Goal: Task Accomplishment & Management: Use online tool/utility

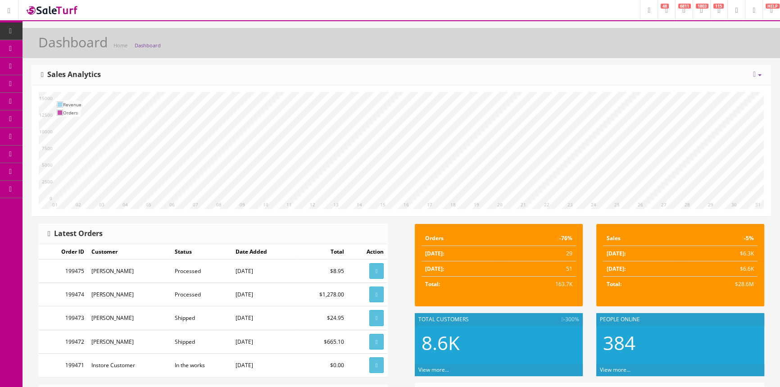
click at [61, 79] on link "POS Console" at bounding box center [70, 84] width 95 height 18
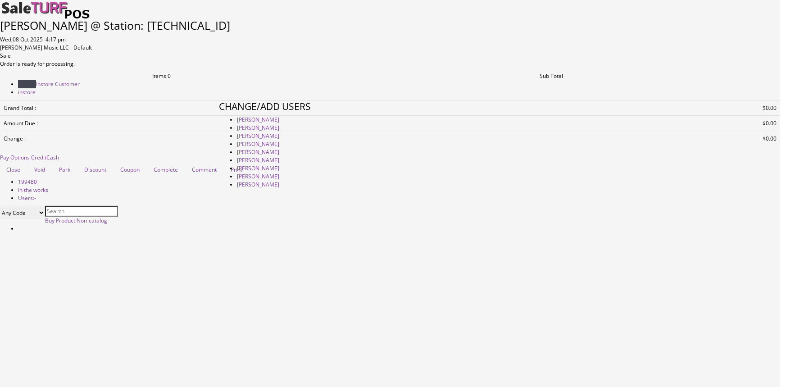
type input "[PERSON_NAME]"
drag, startPoint x: 277, startPoint y: 124, endPoint x: 296, endPoint y: 120, distance: 19.4
click at [279, 122] on link "[PERSON_NAME]" at bounding box center [258, 120] width 42 height 8
click at [219, 286] on link at bounding box center [219, 286] width 0 height 0
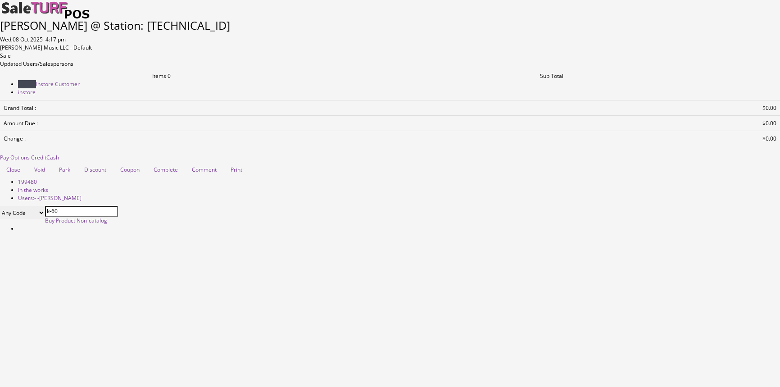
type input "k-60"
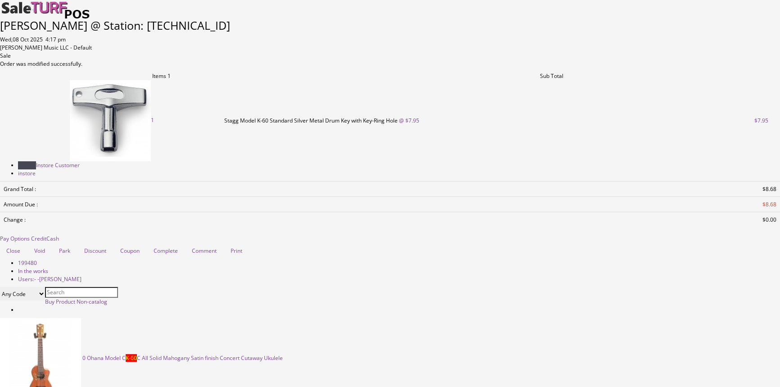
click at [46, 235] on span "Credit" at bounding box center [38, 239] width 15 height 8
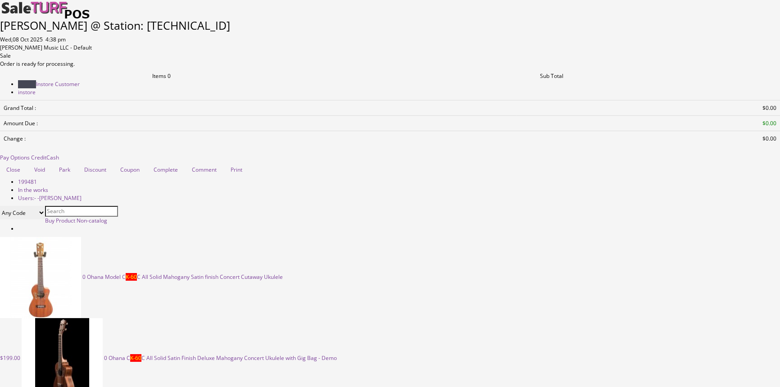
click at [0, 60] on link at bounding box center [0, 60] width 0 height 0
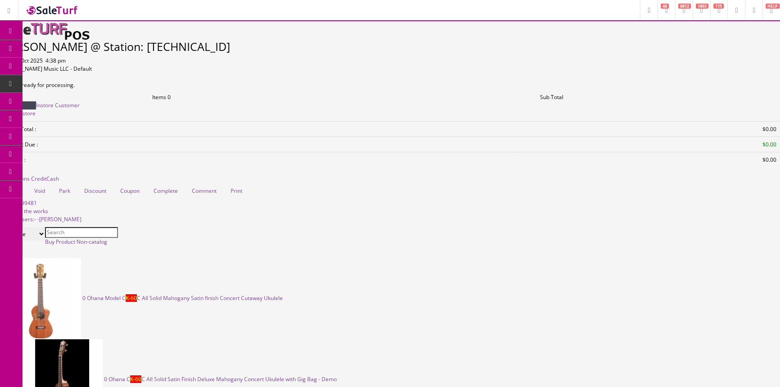
click at [8, 27] on link "Dashboard" at bounding box center [11, 32] width 23 height 18
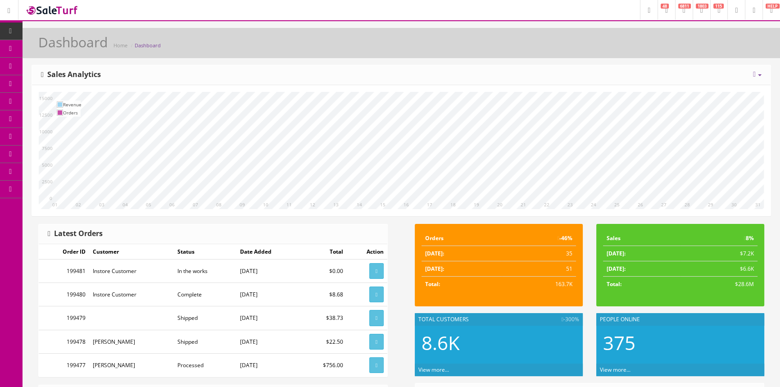
click at [76, 55] on link "Products" at bounding box center [70, 49] width 95 height 18
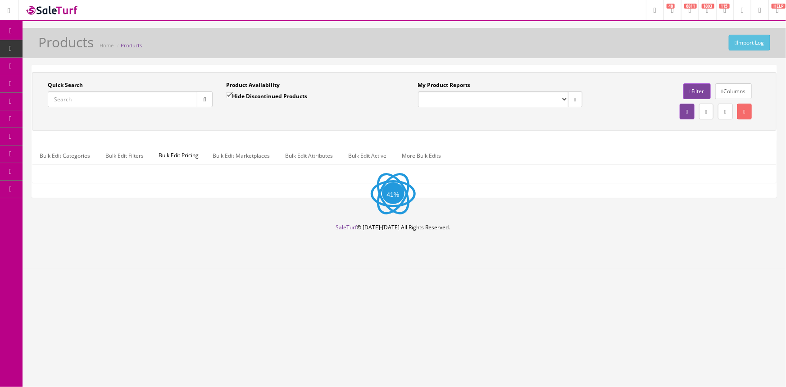
click at [86, 100] on input "Quick Search" at bounding box center [123, 99] width 150 height 16
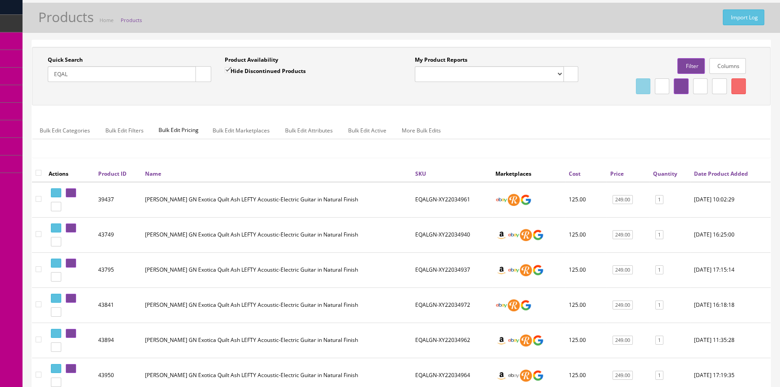
scroll to position [10, 0]
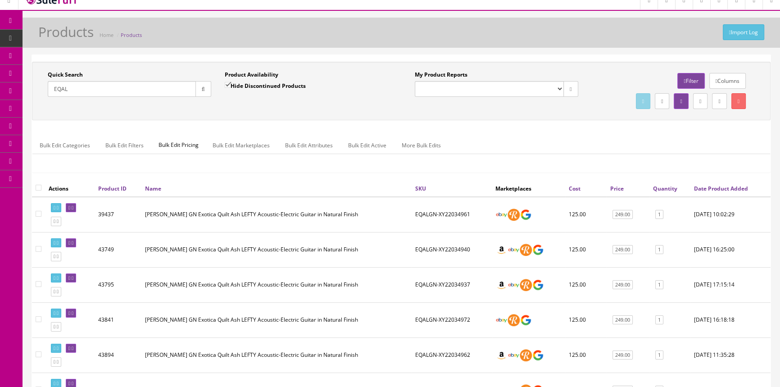
type input "EQAL"
click at [231, 88] on input "Hide Discontinued Products" at bounding box center [228, 85] width 6 height 6
checkbox input "false"
click at [251, 111] on div "Quick Search EQAL Date From Product Availability Hide Discontinued Products Dat…" at bounding box center [401, 91] width 739 height 59
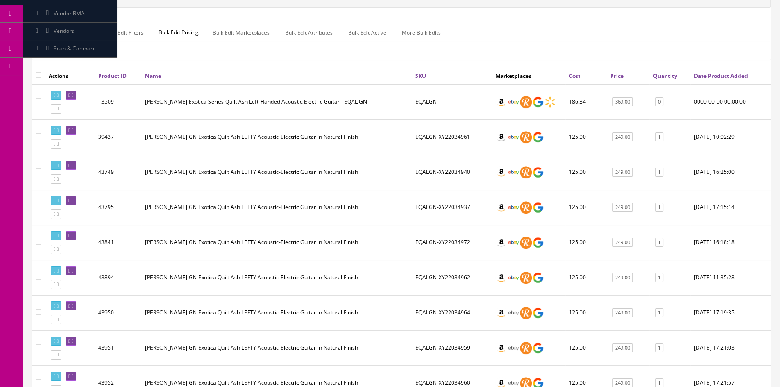
scroll to position [122, 0]
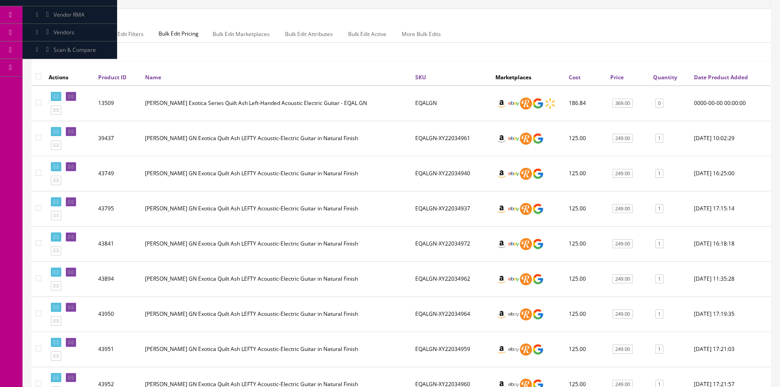
click at [332, 104] on td "Dean Exotica Series Quilt Ash Left-Handed Acoustic Electric Guitar - EQAL GN" at bounding box center [276, 104] width 270 height 36
click at [333, 115] on td "Dean Exotica Series Quilt Ash Left-Handed Acoustic Electric Guitar - EQAL GN" at bounding box center [276, 104] width 270 height 36
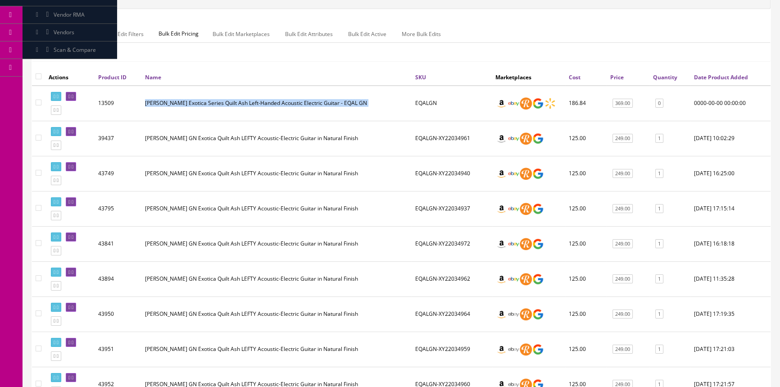
click at [333, 115] on td "Dean Exotica Series Quilt Ash Left-Handed Acoustic Electric Guitar - EQAL GN" at bounding box center [276, 104] width 270 height 36
drag, startPoint x: 333, startPoint y: 115, endPoint x: 309, endPoint y: 115, distance: 23.4
click at [309, 115] on td "Dean Exotica Series Quilt Ash Left-Handed Acoustic Electric Guitar - EQAL GN" at bounding box center [276, 104] width 270 height 36
click at [309, 113] on td "Dean Exotica Series Quilt Ash Left-Handed Acoustic Electric Guitar - EQAL GN" at bounding box center [276, 104] width 270 height 36
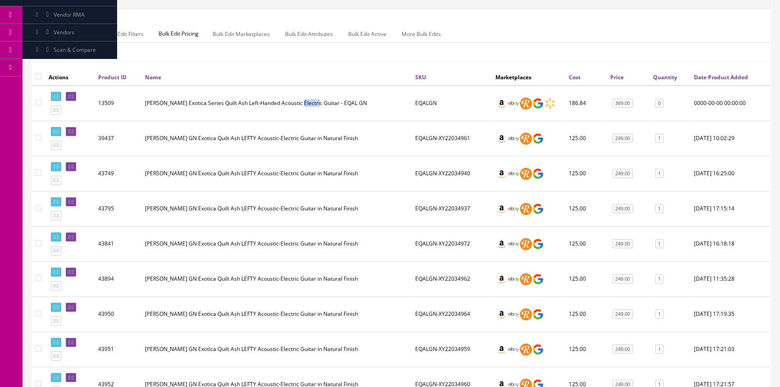
click at [309, 113] on td "Dean Exotica Series Quilt Ash Left-Handed Acoustic Electric Guitar - EQAL GN" at bounding box center [276, 104] width 270 height 36
click at [310, 114] on td "Dean Exotica Series Quilt Ash Left-Handed Acoustic Electric Guitar - EQAL GN" at bounding box center [276, 104] width 270 height 36
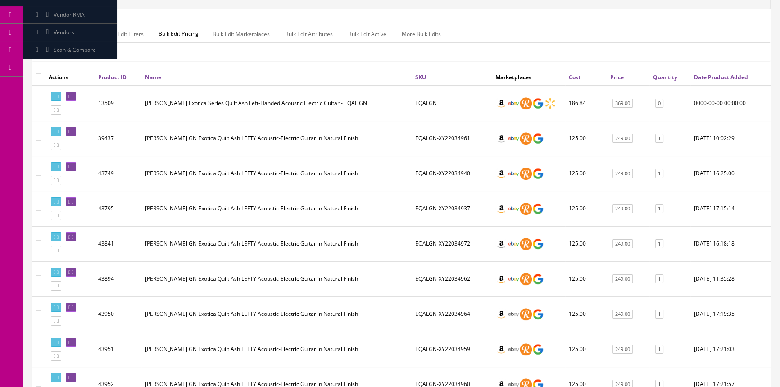
click at [310, 114] on td "Dean Exotica Series Quilt Ash Left-Handed Acoustic Electric Guitar - EQAL GN" at bounding box center [276, 104] width 270 height 36
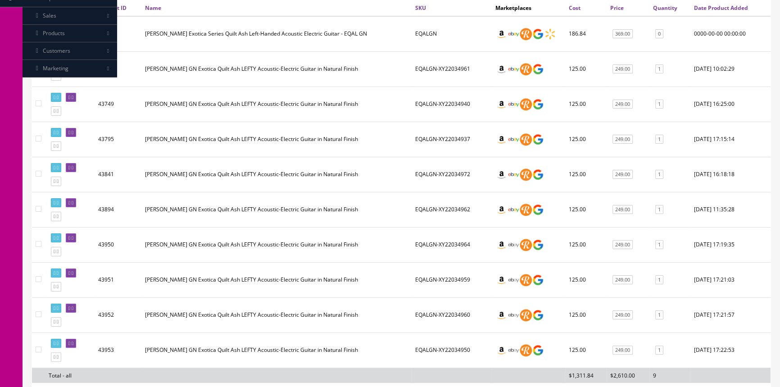
scroll to position [192, 0]
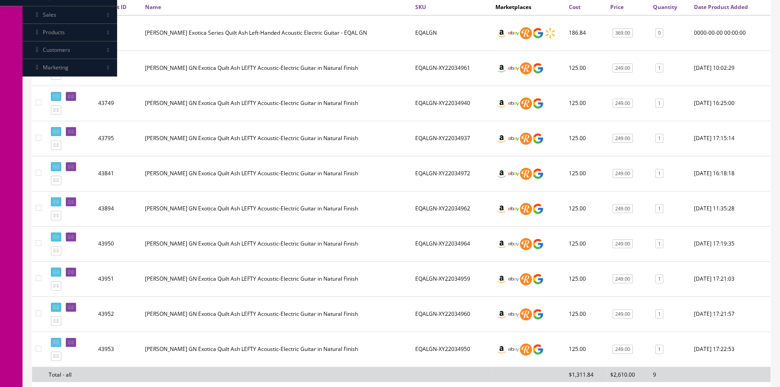
click at [247, 64] on td "Dean EQAL GN Exotica Quilt Ash LEFTY Acoustic-Electric Guitar in Natural Finish" at bounding box center [276, 67] width 270 height 35
click at [270, 64] on td "Dean EQAL GN Exotica Quilt Ash LEFTY Acoustic-Electric Guitar in Natural Finish" at bounding box center [276, 67] width 270 height 35
click at [290, 67] on td "Dean EQAL GN Exotica Quilt Ash LEFTY Acoustic-Electric Guitar in Natural Finish" at bounding box center [276, 67] width 270 height 35
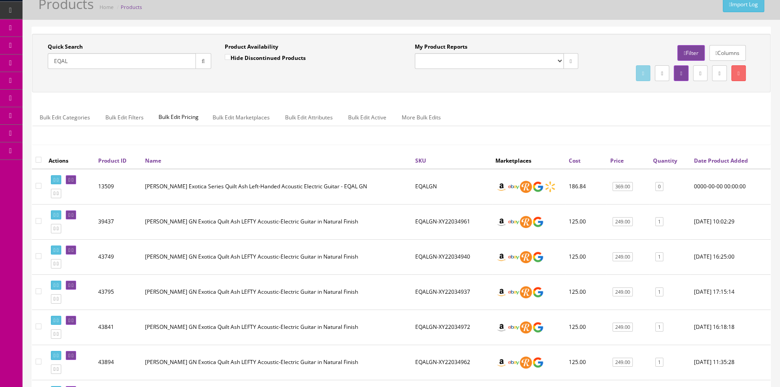
scroll to position [28, 0]
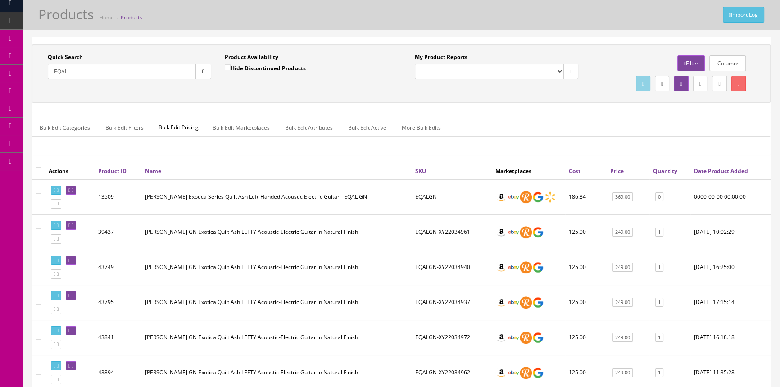
click at [262, 144] on div "Bulk Edit Categories Bulk Edit Filters Bulk Edit Pricing Bulk Edit Marketplaces…" at bounding box center [401, 133] width 738 height 29
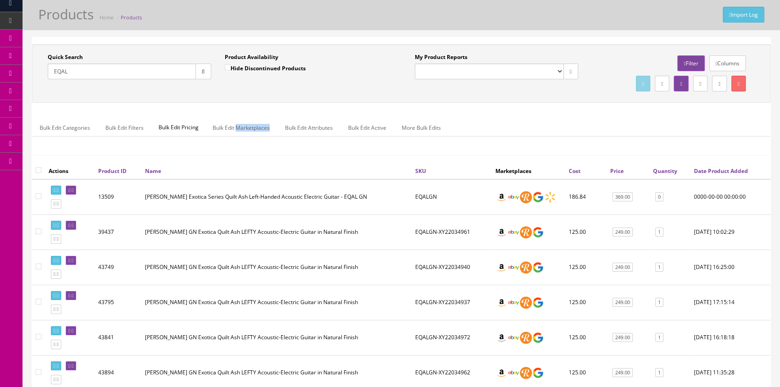
click at [262, 144] on div "Bulk Edit Categories Bulk Edit Filters Bulk Edit Pricing Bulk Edit Marketplaces…" at bounding box center [401, 133] width 738 height 29
click at [263, 144] on div "Bulk Edit Categories Bulk Edit Filters Bulk Edit Pricing Bulk Edit Marketplaces…" at bounding box center [401, 133] width 738 height 29
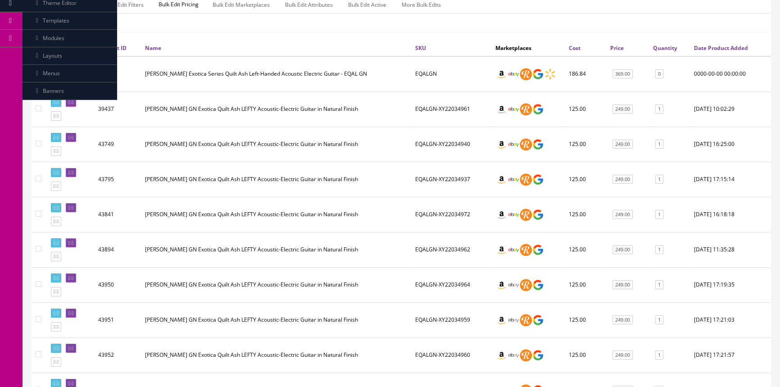
scroll to position [110, 0]
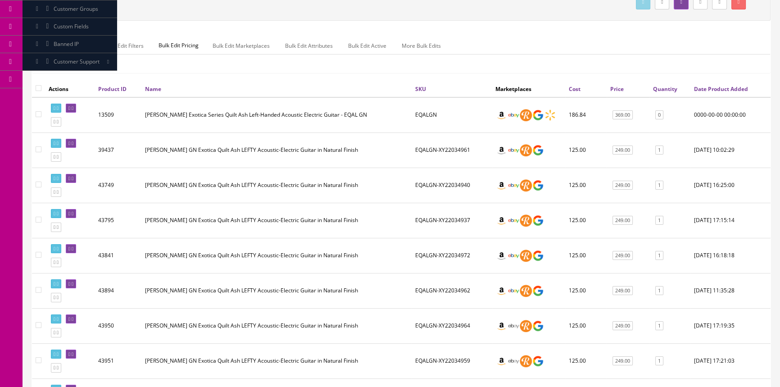
click at [300, 170] on td "Dean EQAL GN Exotica Quilt Ash LEFTY Acoustic-Electric Guitar in Natural Finish" at bounding box center [276, 185] width 270 height 35
click at [300, 171] on td "Dean EQAL GN Exotica Quilt Ash LEFTY Acoustic-Electric Guitar in Natural Finish" at bounding box center [276, 185] width 270 height 35
click at [319, 158] on td "Dean EQAL GN Exotica Quilt Ash LEFTY Acoustic-Electric Guitar in Natural Finish" at bounding box center [276, 149] width 270 height 35
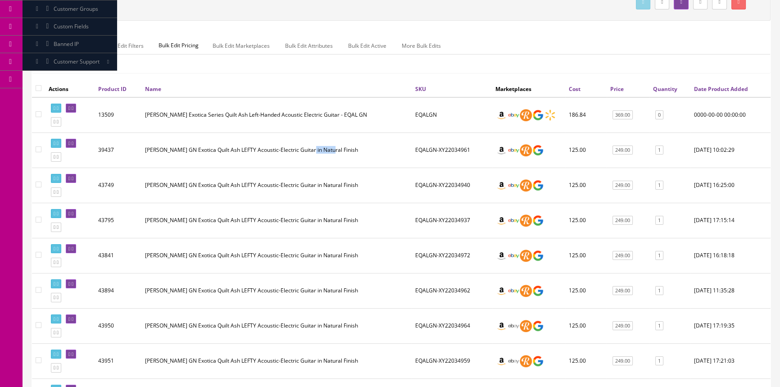
click at [319, 158] on td "Dean EQAL GN Exotica Quilt Ash LEFTY Acoustic-Electric Guitar in Natural Finish" at bounding box center [276, 149] width 270 height 35
click at [324, 122] on td "Dean Exotica Series Quilt Ash Left-Handed Acoustic Electric Guitar - EQAL GN" at bounding box center [276, 115] width 270 height 36
click at [324, 123] on td "Dean Exotica Series Quilt Ash Left-Handed Acoustic Electric Guitar - EQAL GN" at bounding box center [276, 115] width 270 height 36
click at [324, 118] on td "Dean Exotica Series Quilt Ash Left-Handed Acoustic Electric Guitar - EQAL GN" at bounding box center [276, 115] width 270 height 36
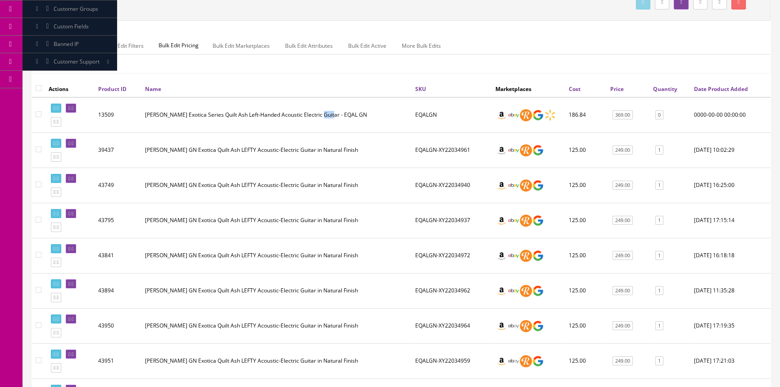
click at [324, 118] on td "Dean Exotica Series Quilt Ash Left-Handed Acoustic Electric Guitar - EQAL GN" at bounding box center [276, 115] width 270 height 36
click at [324, 117] on td "Dean Exotica Series Quilt Ash Left-Handed Acoustic Electric Guitar - EQAL GN" at bounding box center [276, 115] width 270 height 36
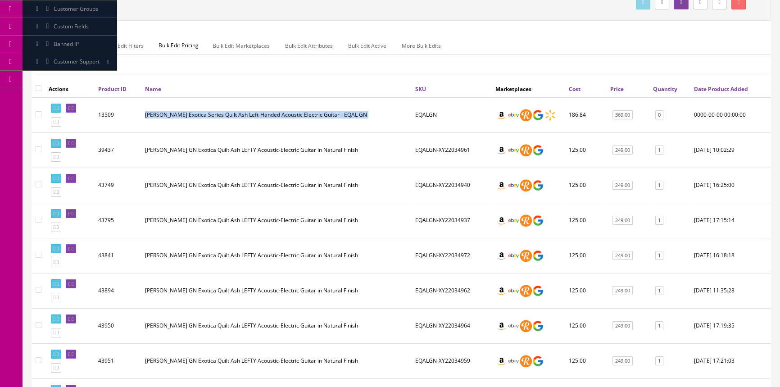
click at [324, 117] on td "Dean Exotica Series Quilt Ash Left-Handed Acoustic Electric Guitar - EQAL GN" at bounding box center [276, 115] width 270 height 36
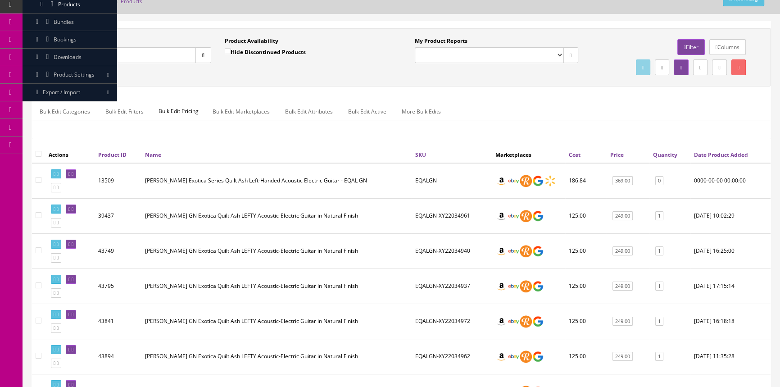
scroll to position [0, 0]
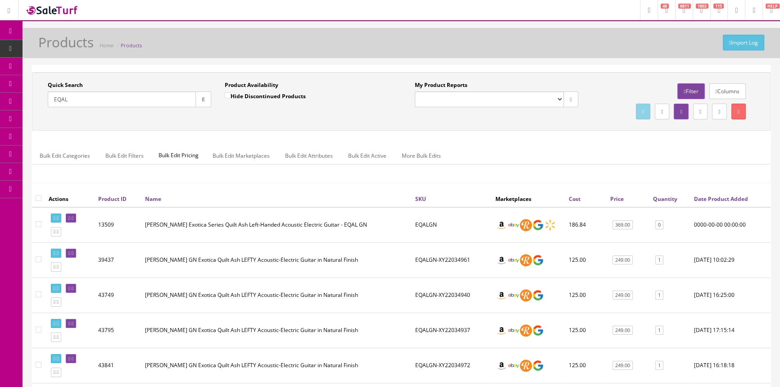
click at [467, 105] on select "Products with Images" at bounding box center [489, 99] width 149 height 16
drag, startPoint x: 380, startPoint y: 93, endPoint x: 385, endPoint y: 88, distance: 7.0
click at [380, 93] on div "Product Availability Hide Discontinued Products" at bounding box center [307, 94] width 164 height 26
click at [70, 98] on input "EQAL" at bounding box center [122, 99] width 148 height 16
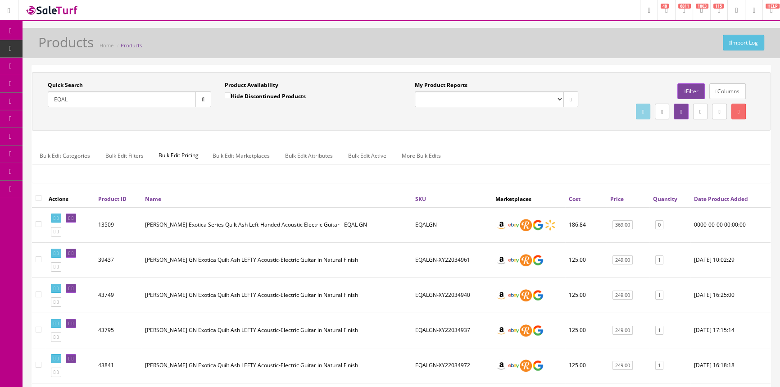
click at [70, 98] on input "EQAL" at bounding box center [122, 99] width 148 height 16
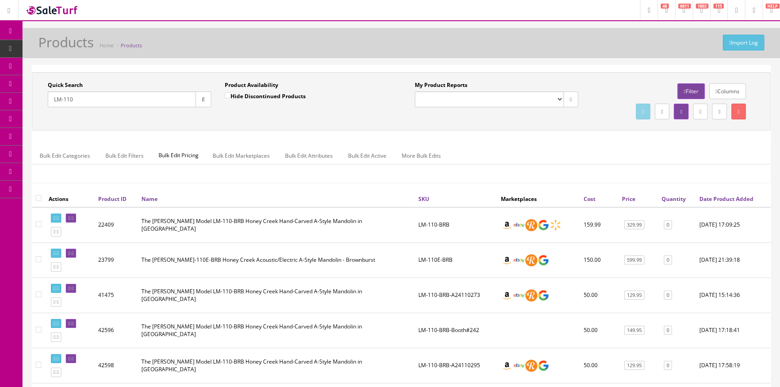
click at [161, 100] on input "LM-110" at bounding box center [122, 99] width 148 height 16
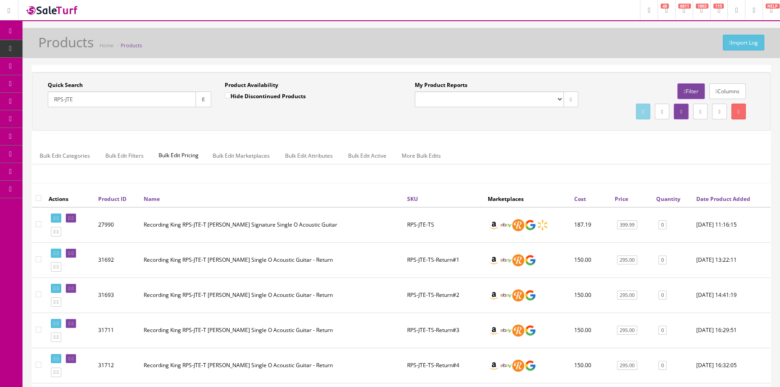
click at [285, 134] on div "Quick Search RPS-JTE Date From Product Availability Hide Discontinued Products …" at bounding box center [401, 131] width 739 height 119
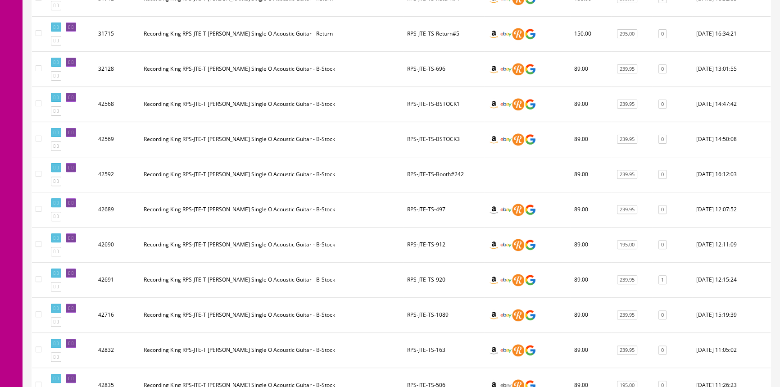
scroll to position [369, 0]
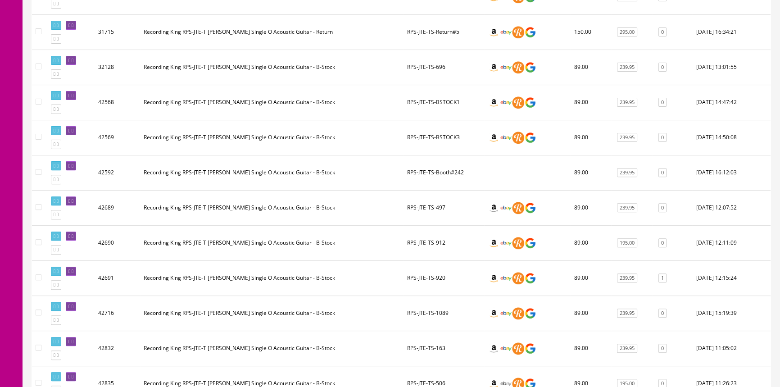
click at [435, 239] on td "RPS-JTE-TS-912" at bounding box center [444, 242] width 81 height 35
click at [433, 251] on td "RPS-JTE-TS-912" at bounding box center [444, 242] width 81 height 35
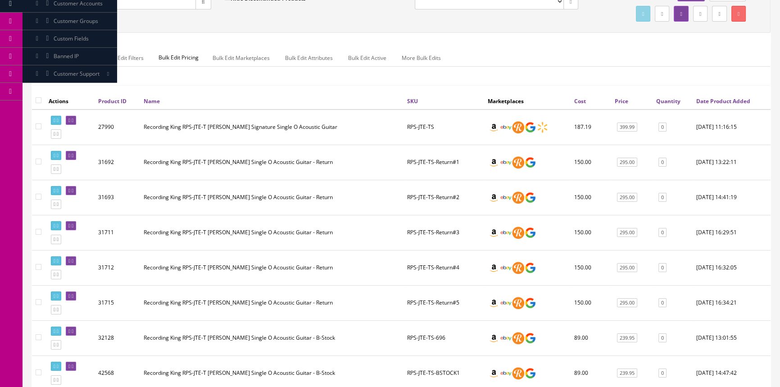
scroll to position [0, 0]
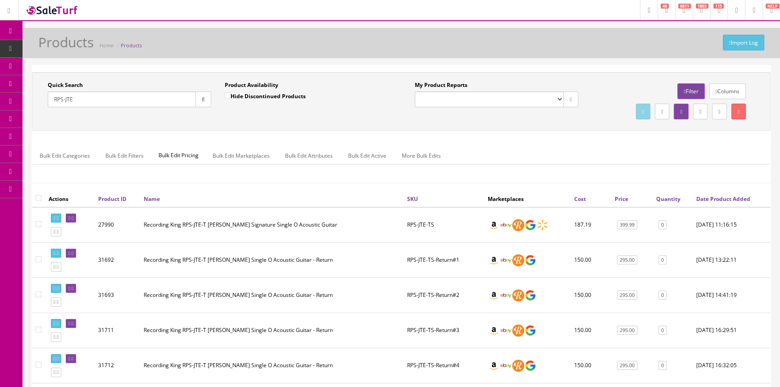
click at [149, 99] on input "RPS-JTE" at bounding box center [122, 99] width 148 height 16
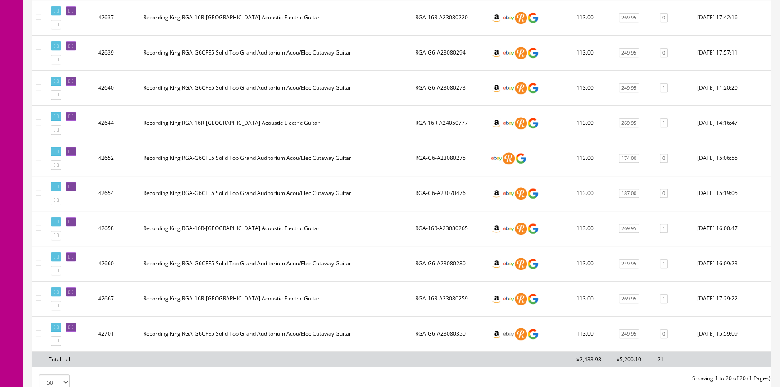
scroll to position [614, 0]
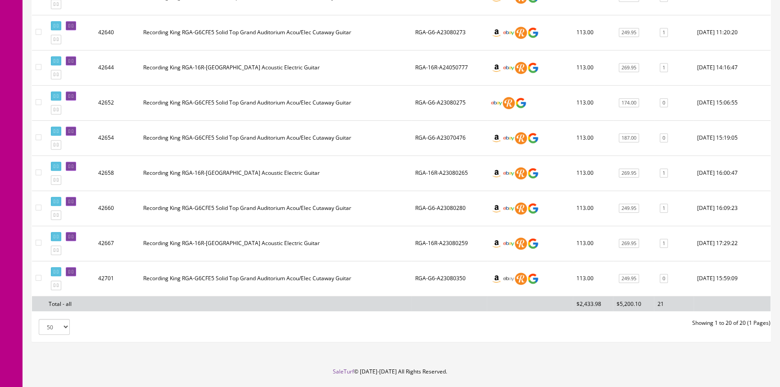
type input "RGA-"
click at [442, 202] on td "RGA-G6-A23080280" at bounding box center [449, 208] width 75 height 35
click at [437, 203] on td "RGA-G6-A23080280" at bounding box center [449, 208] width 75 height 35
click at [431, 202] on td "RGA-G6-A23080280" at bounding box center [449, 208] width 75 height 35
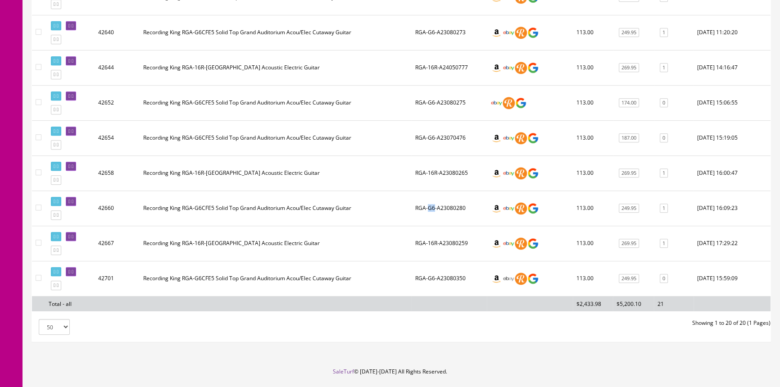
click at [431, 202] on td "RGA-G6-A23080280" at bounding box center [449, 208] width 75 height 35
click at [437, 201] on td "RGA-G6-A23080280" at bounding box center [449, 208] width 75 height 35
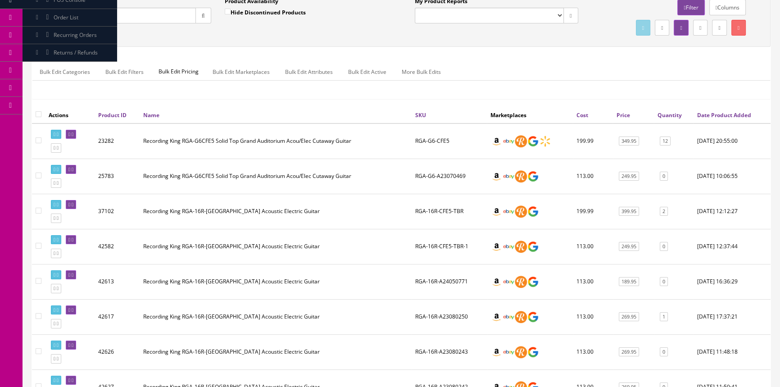
scroll to position [82, 0]
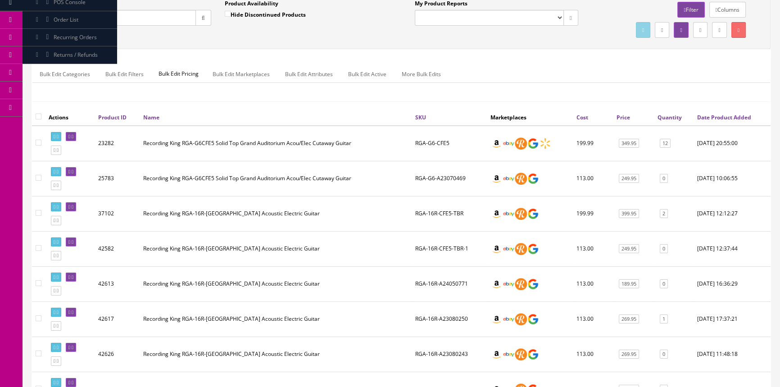
click at [443, 141] on td "RGA-G6-CFE5" at bounding box center [449, 144] width 75 height 36
click at [438, 149] on td "RGA-G6-CFE5" at bounding box center [449, 144] width 75 height 36
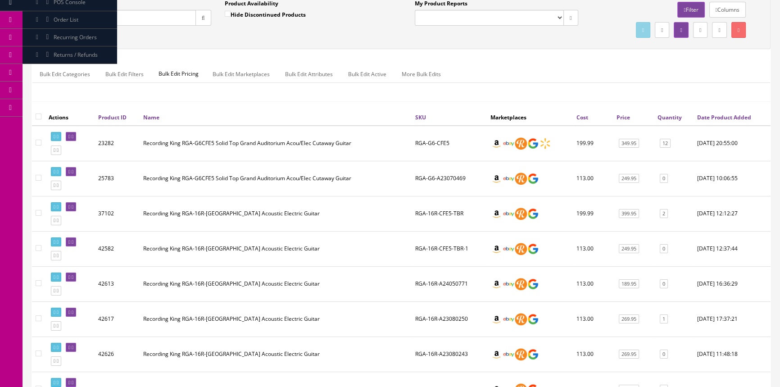
click at [423, 141] on td "RGA-G6-CFE5" at bounding box center [449, 144] width 75 height 36
click at [424, 142] on td "RGA-G6-CFE5" at bounding box center [449, 144] width 75 height 36
click at [418, 166] on td "RGA-G6-A23070469" at bounding box center [449, 178] width 75 height 35
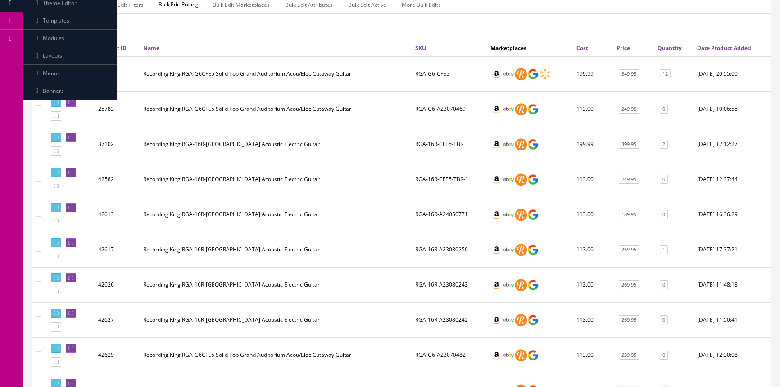
scroll to position [0, 0]
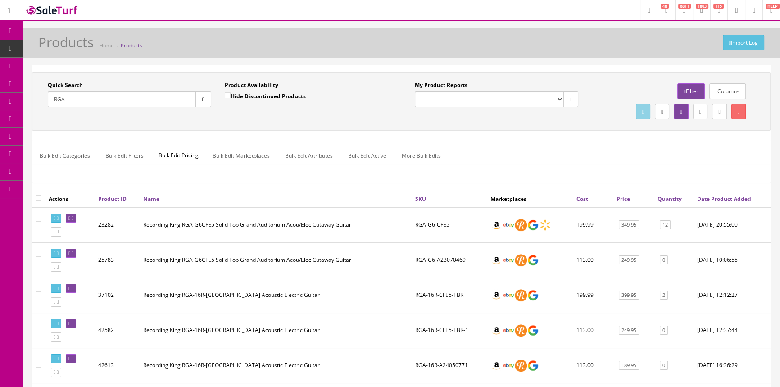
drag, startPoint x: 16, startPoint y: 29, endPoint x: 34, endPoint y: 2, distance: 32.6
click at [16, 29] on link "Dashboard" at bounding box center [11, 32] width 23 height 18
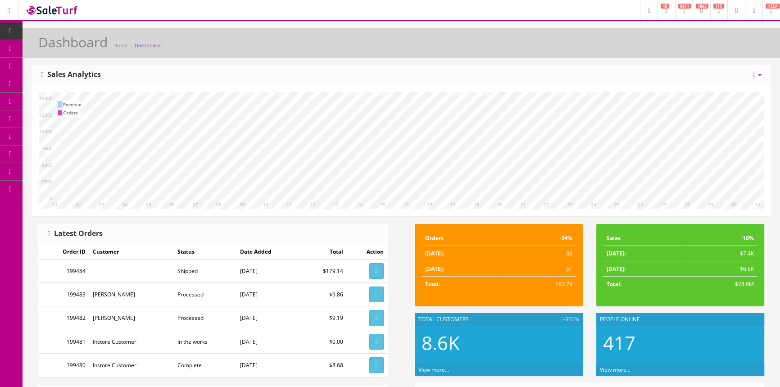
drag, startPoint x: 50, startPoint y: 56, endPoint x: 59, endPoint y: 8, distance: 49.4
click at [50, 56] on link "Products" at bounding box center [70, 49] width 95 height 18
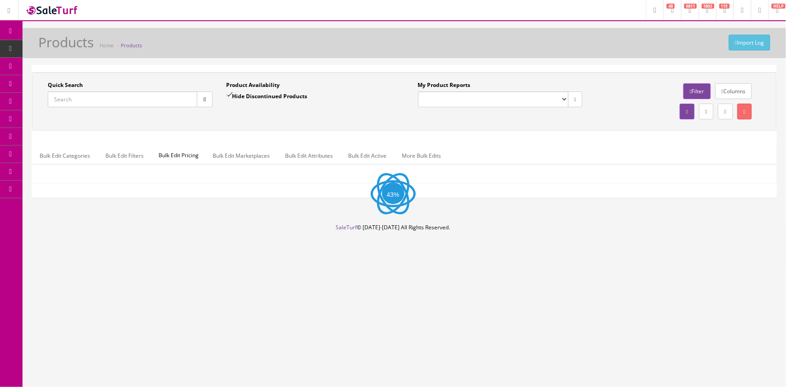
click at [123, 100] on input "Quick Search" at bounding box center [123, 99] width 150 height 16
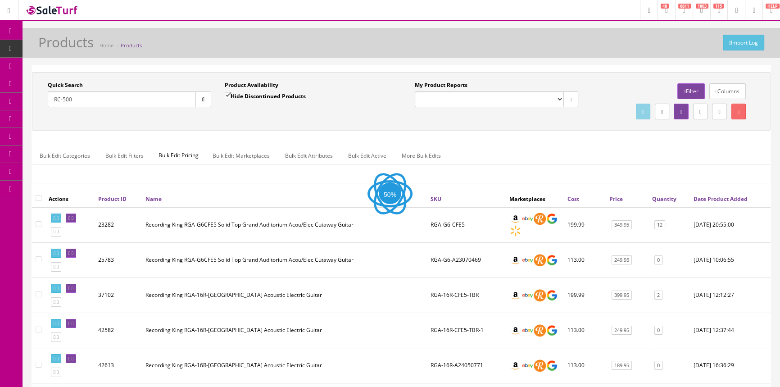
type input "RC-500"
click at [284, 96] on label "Hide Discontinued Products" at bounding box center [265, 95] width 81 height 9
click at [231, 96] on input "Hide Discontinued Products" at bounding box center [228, 95] width 6 height 6
checkbox input "false"
click at [287, 110] on div "Product Availability Hide Discontinued Products Date To" at bounding box center [306, 97] width 177 height 33
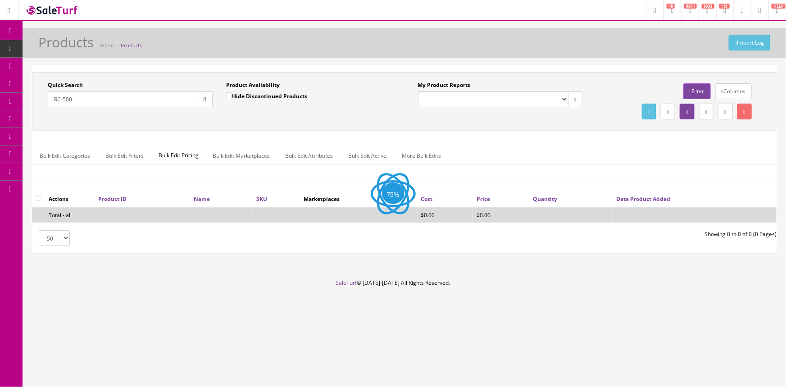
click at [304, 129] on div "Quick Search RC-500 Date From Product Availability Hide Discontinued Products D…" at bounding box center [404, 101] width 745 height 59
click at [64, 98] on input "RC-500" at bounding box center [123, 99] width 150 height 16
click at [73, 103] on input "RC-500" at bounding box center [123, 99] width 150 height 16
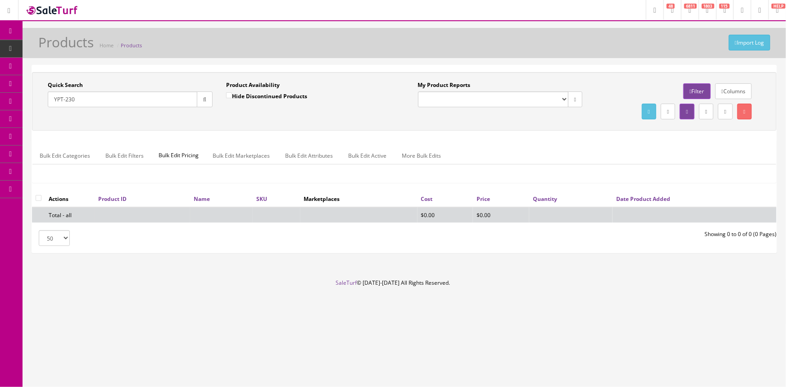
click at [63, 100] on input "YPT-230" at bounding box center [123, 99] width 150 height 16
type input "YPT230"
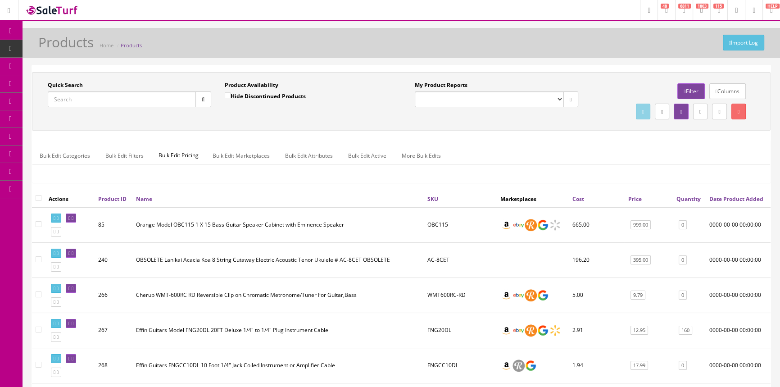
drag, startPoint x: 566, startPoint y: 51, endPoint x: 569, endPoint y: 45, distance: 6.9
click at [566, 51] on div "Import Log Products Home Products" at bounding box center [401, 46] width 744 height 22
